Goal: Information Seeking & Learning: Compare options

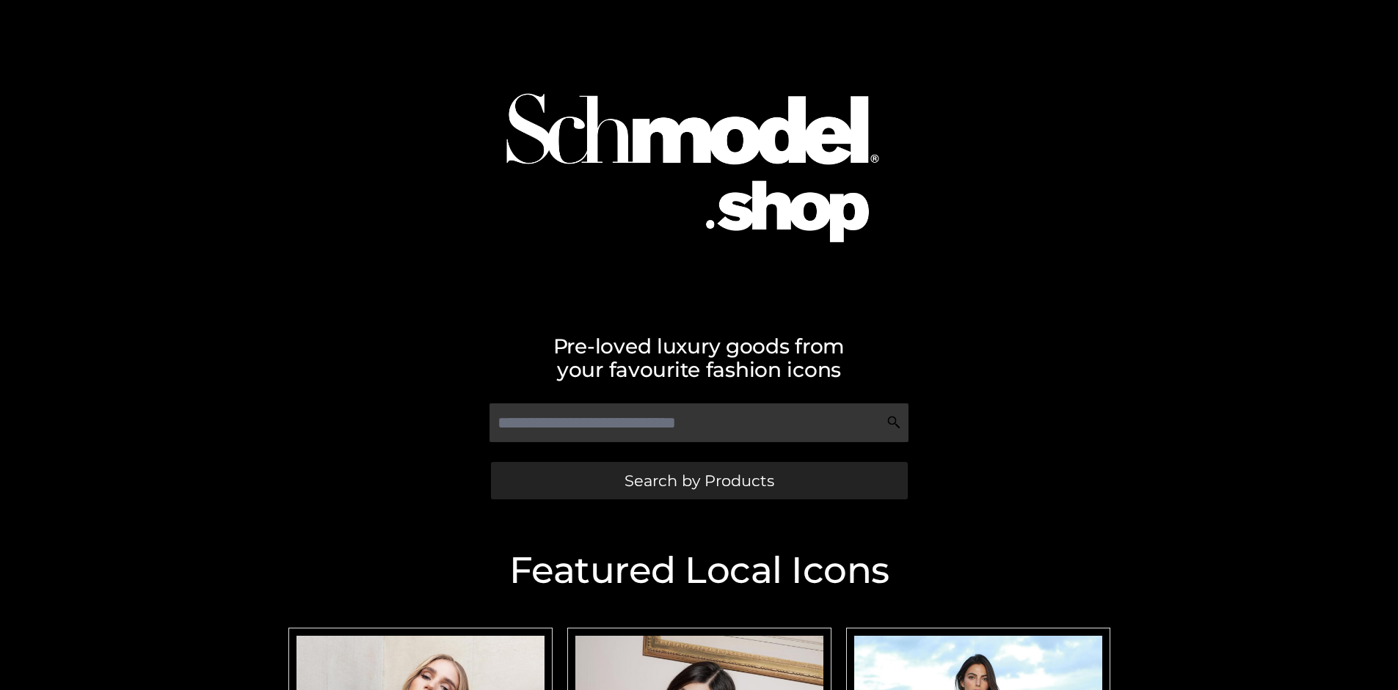
click at [699, 481] on span "Search by Products" at bounding box center [699, 480] width 150 height 15
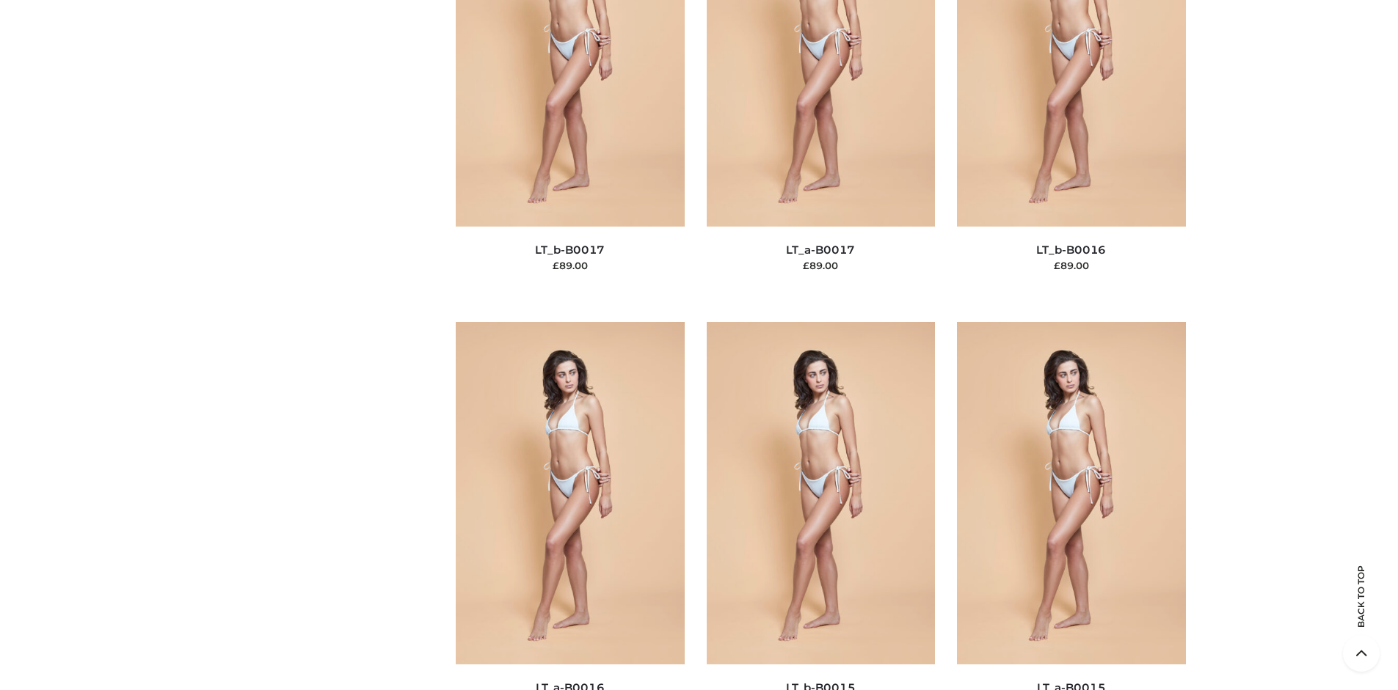
scroll to position [4924, 0]
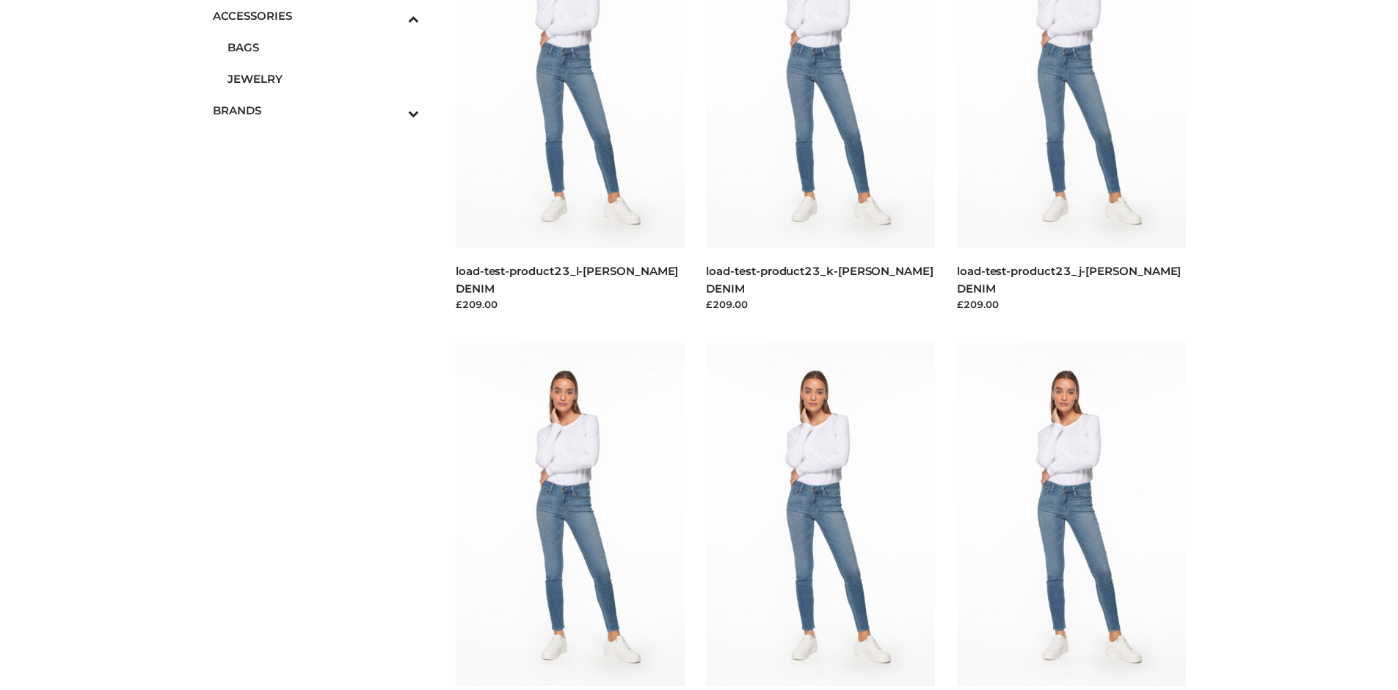
click at [323, 79] on span "JEWELRY" at bounding box center [323, 78] width 192 height 17
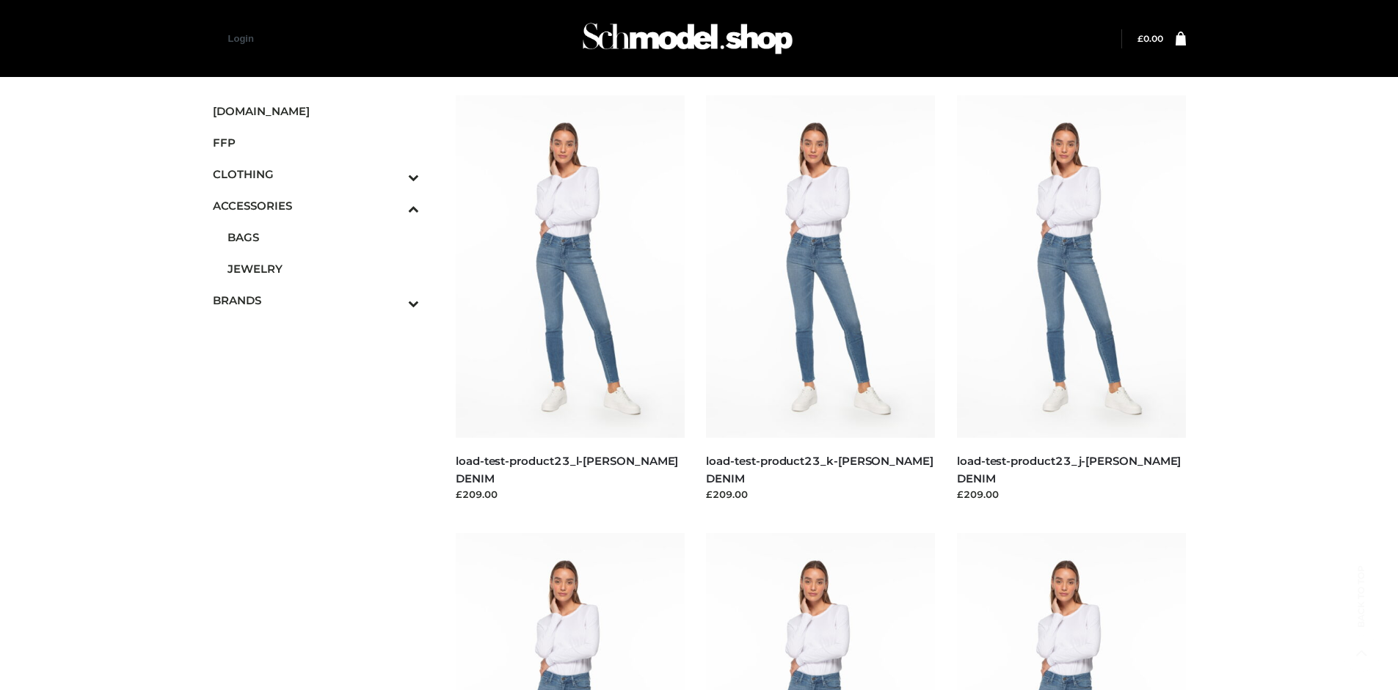
scroll to position [5555, 0]
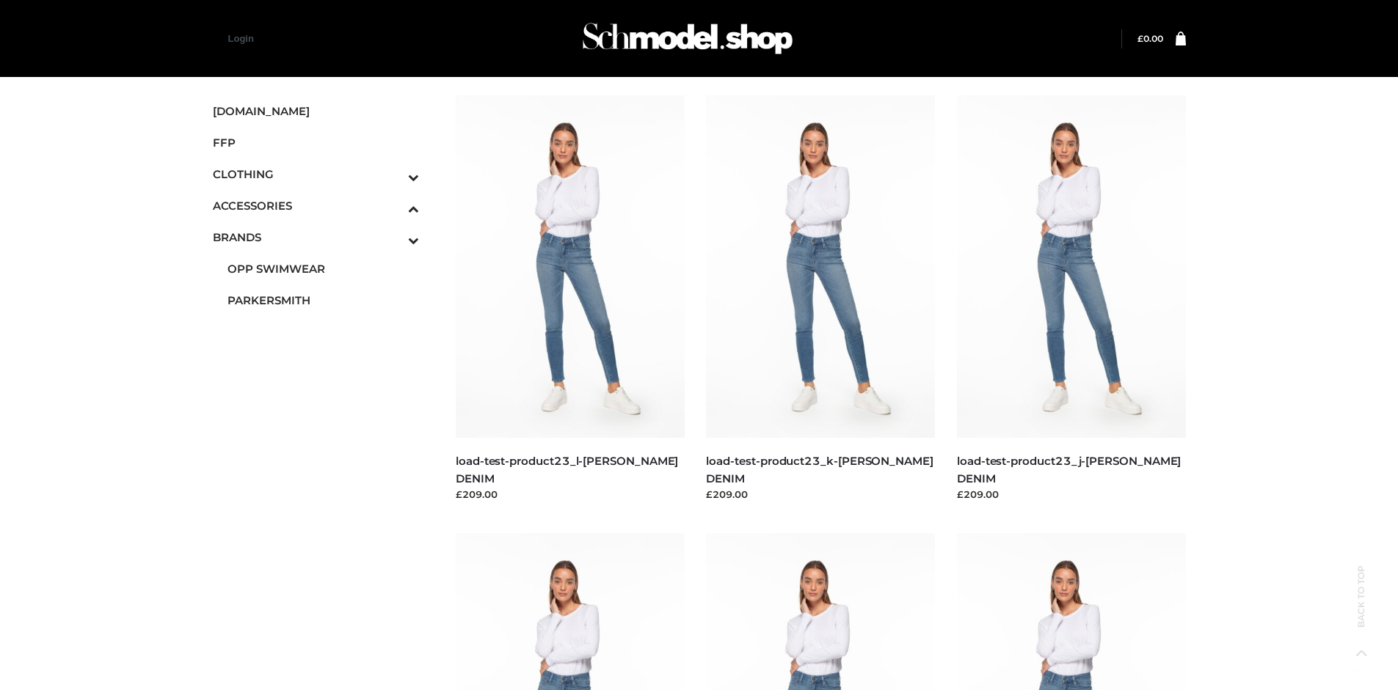
click at [323, 300] on span "PARKERSMITH" at bounding box center [323, 300] width 192 height 17
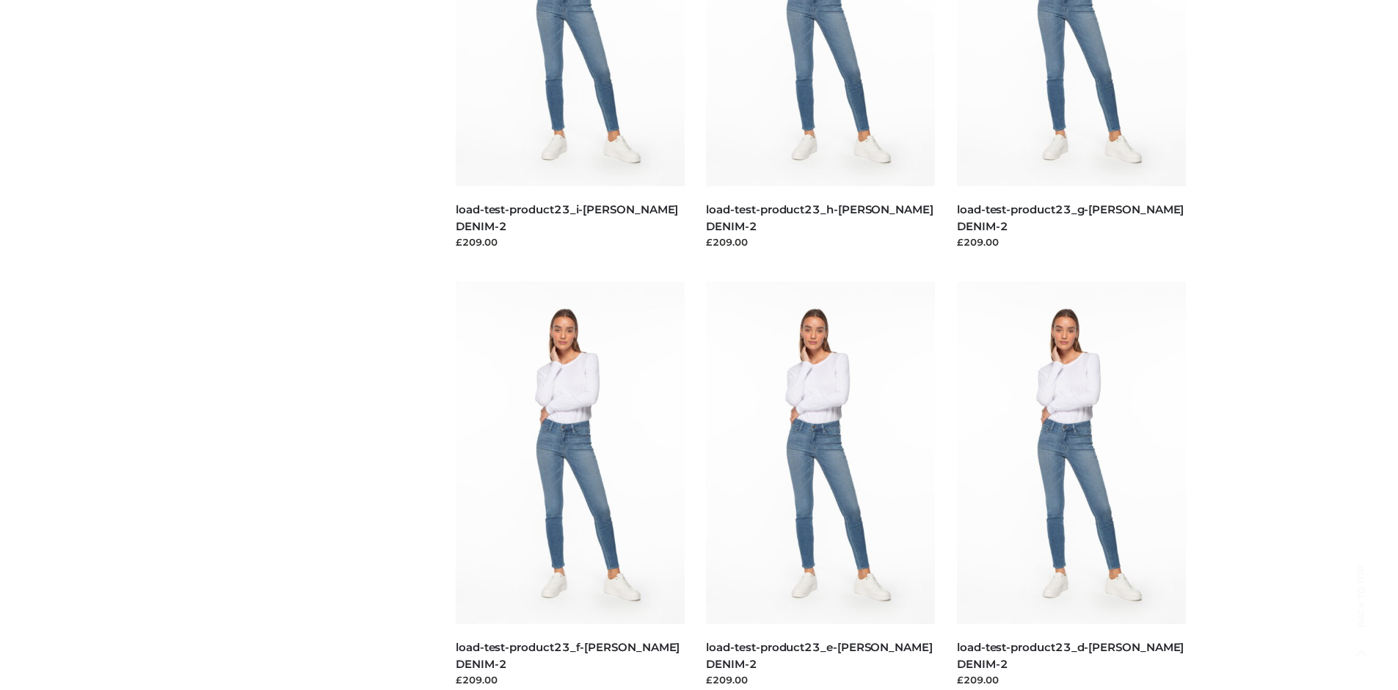
click at [569, 486] on img at bounding box center [570, 453] width 229 height 343
click at [820, 486] on img at bounding box center [820, 453] width 229 height 343
click at [1071, 486] on img at bounding box center [1071, 453] width 229 height 343
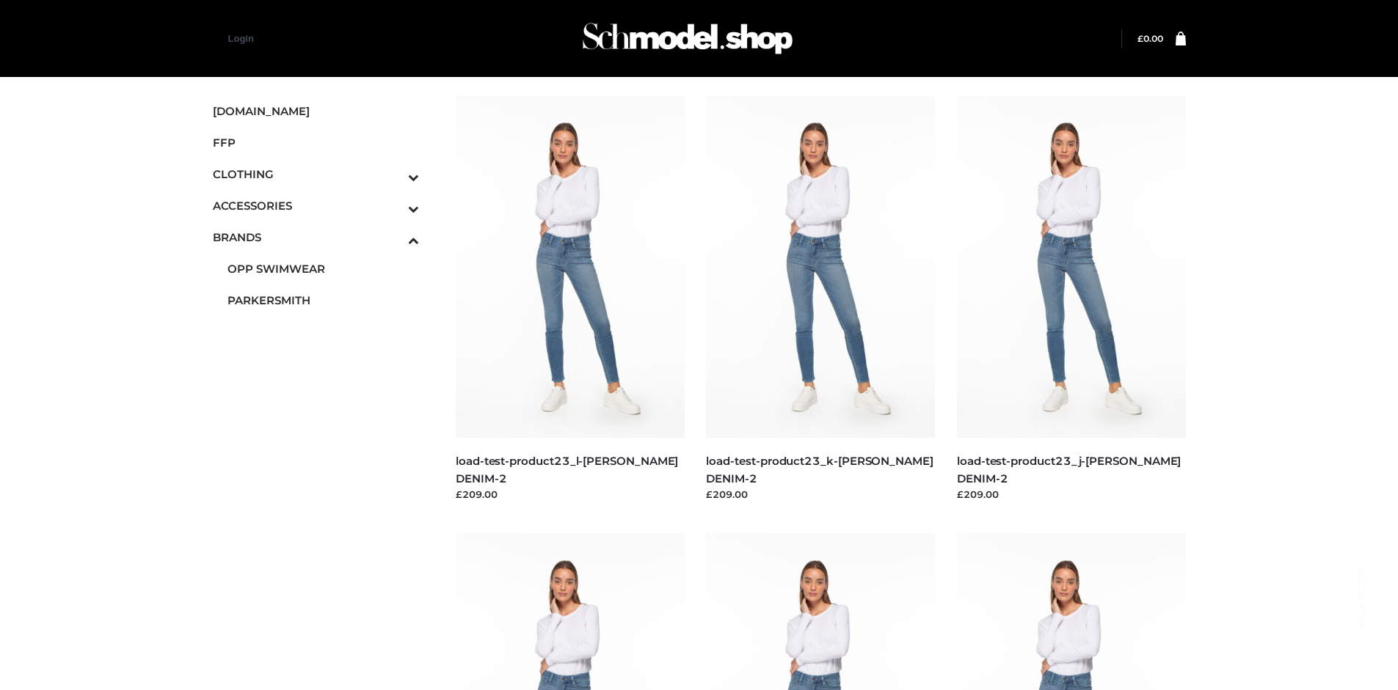
click at [393, 174] on icon "Toggle Submenu" at bounding box center [337, 177] width 164 height 17
click at [323, 300] on span "TWO PIECE" at bounding box center [323, 300] width 192 height 17
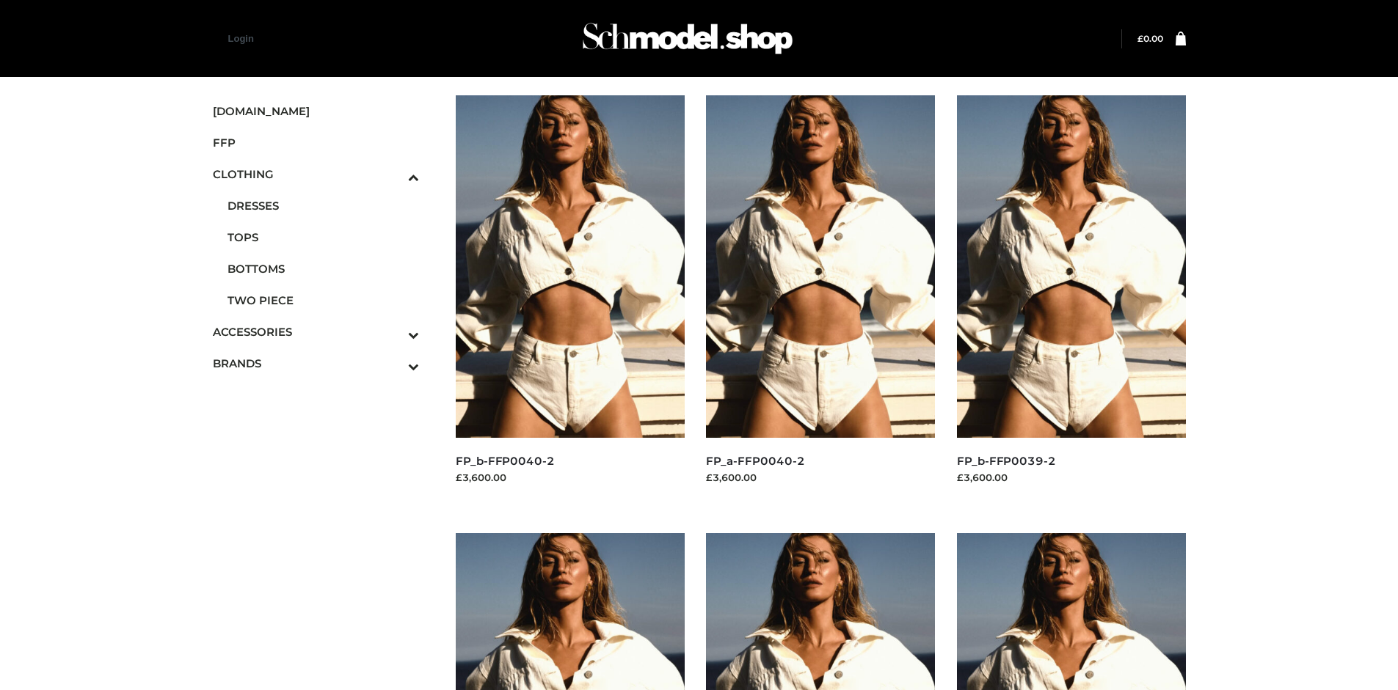
click at [569, 299] on img at bounding box center [570, 266] width 229 height 343
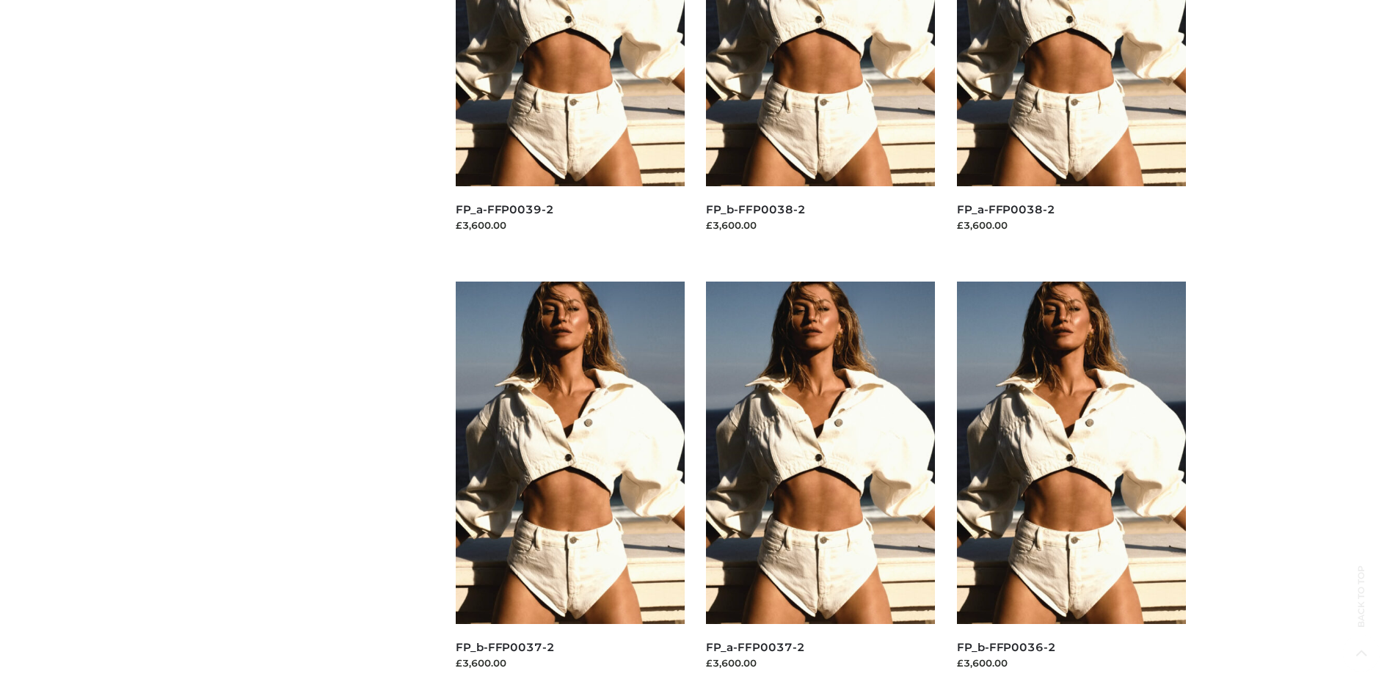
click at [820, 486] on img at bounding box center [820, 453] width 229 height 343
click at [569, 486] on img at bounding box center [570, 453] width 229 height 343
click at [1071, 486] on img at bounding box center [1071, 453] width 229 height 343
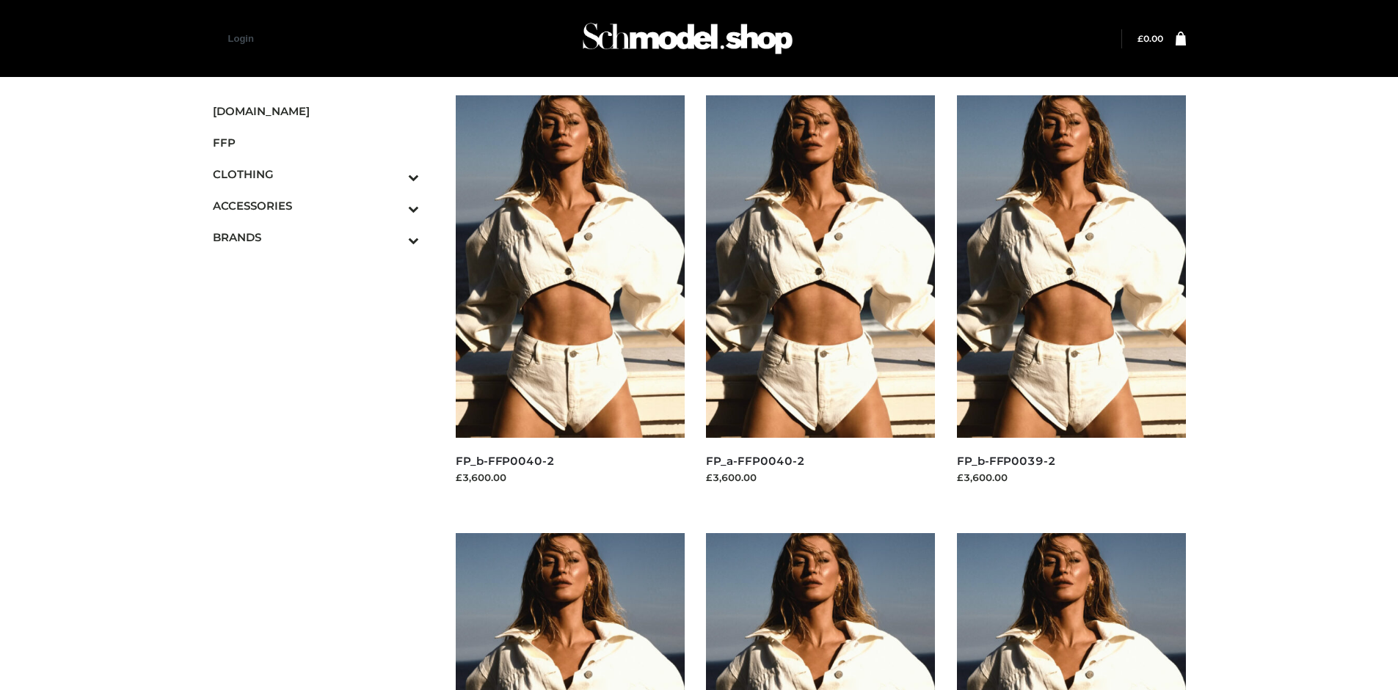
click at [1071, 299] on img at bounding box center [1071, 266] width 229 height 343
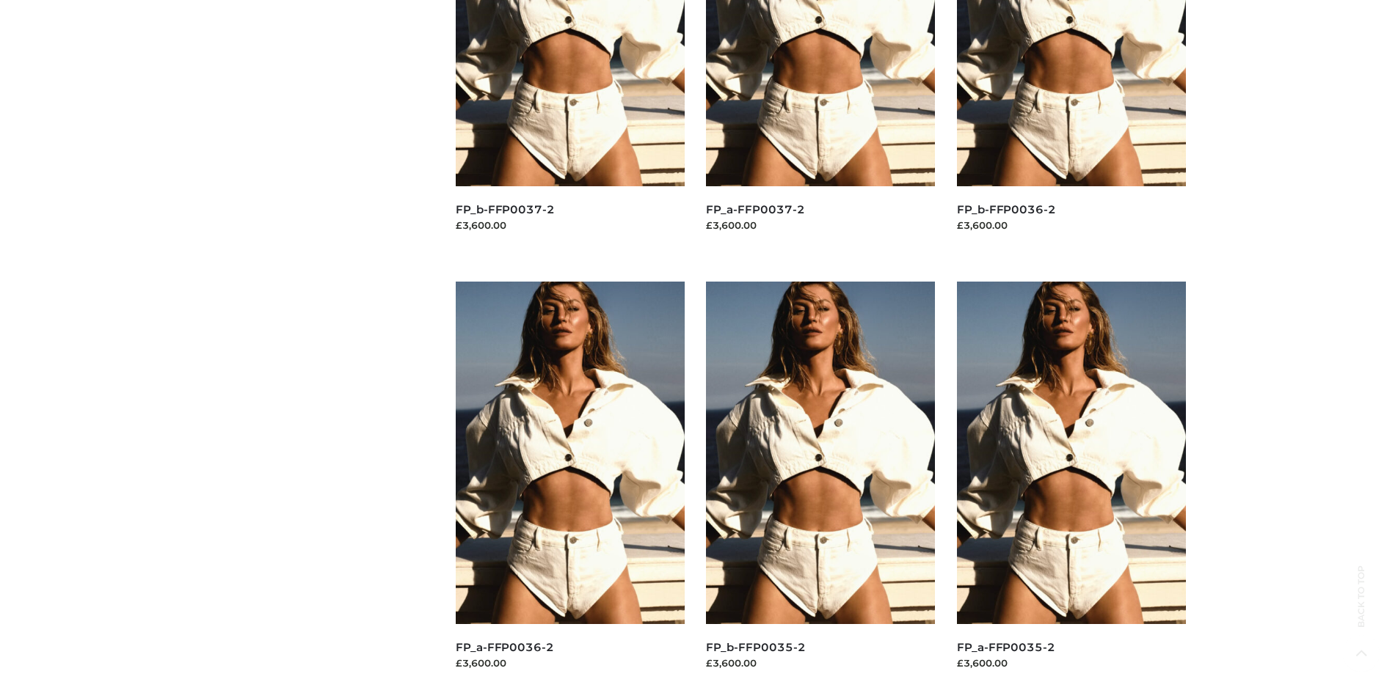
click at [1071, 486] on img at bounding box center [1071, 453] width 229 height 343
click at [820, 486] on img at bounding box center [820, 453] width 229 height 343
